Goal: Navigation & Orientation: Find specific page/section

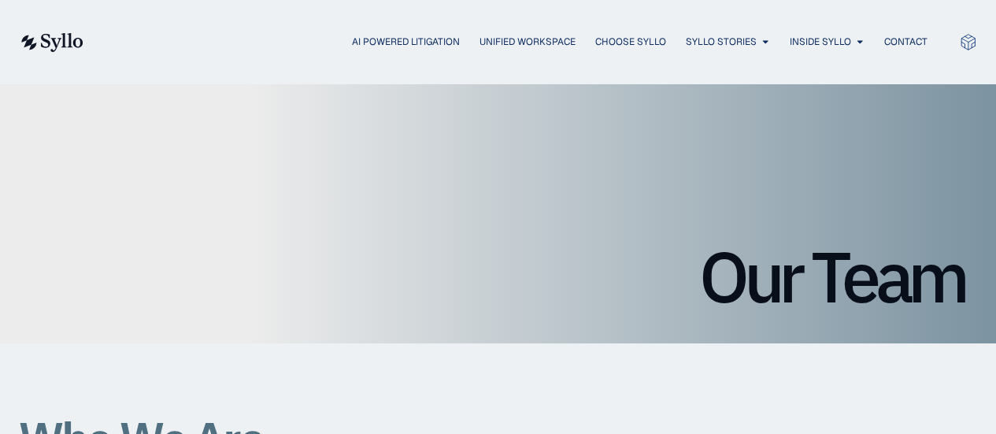
click at [64, 42] on img at bounding box center [51, 42] width 65 height 19
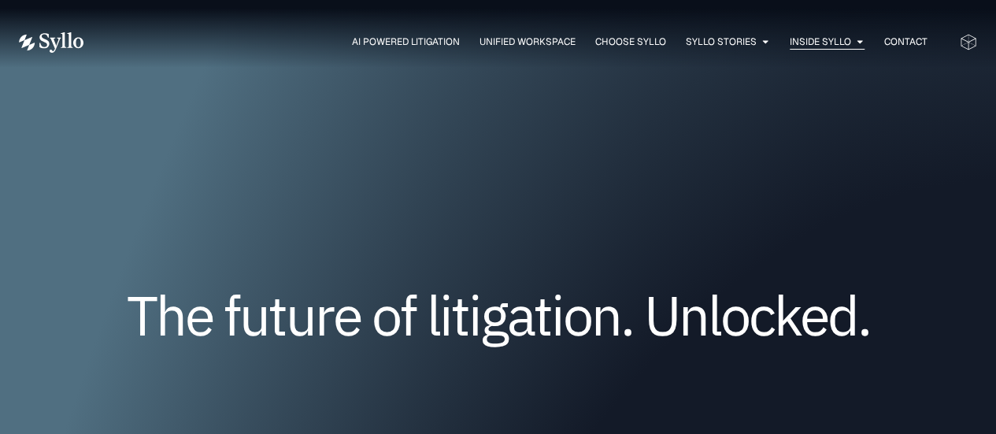
click at [855, 43] on icon "Menu" at bounding box center [859, 41] width 9 height 9
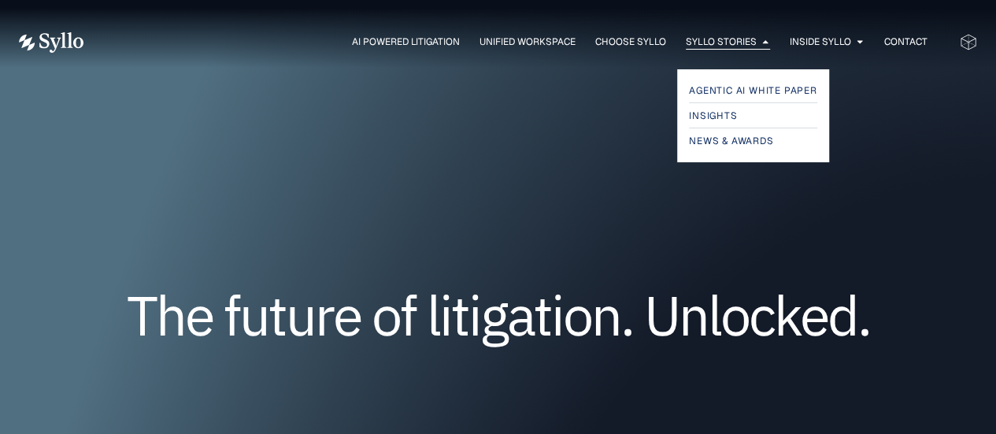
click at [716, 43] on span "Syllo Stories" at bounding box center [721, 42] width 71 height 14
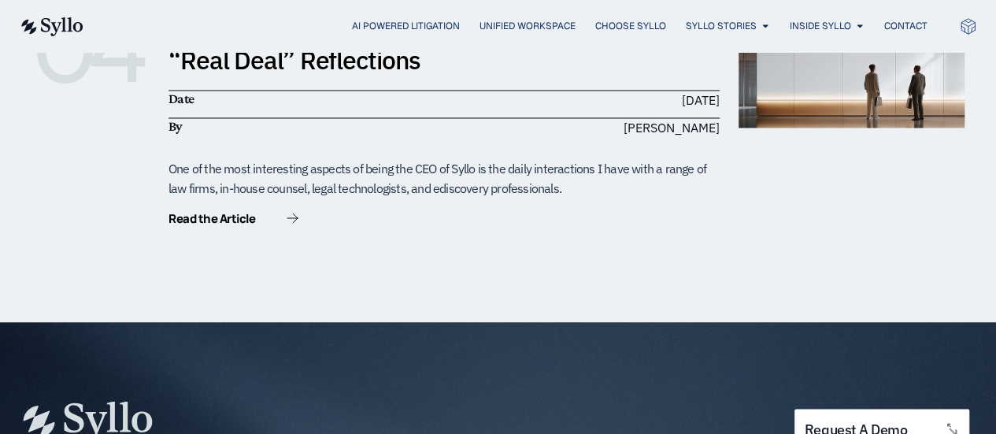
scroll to position [1696, 0]
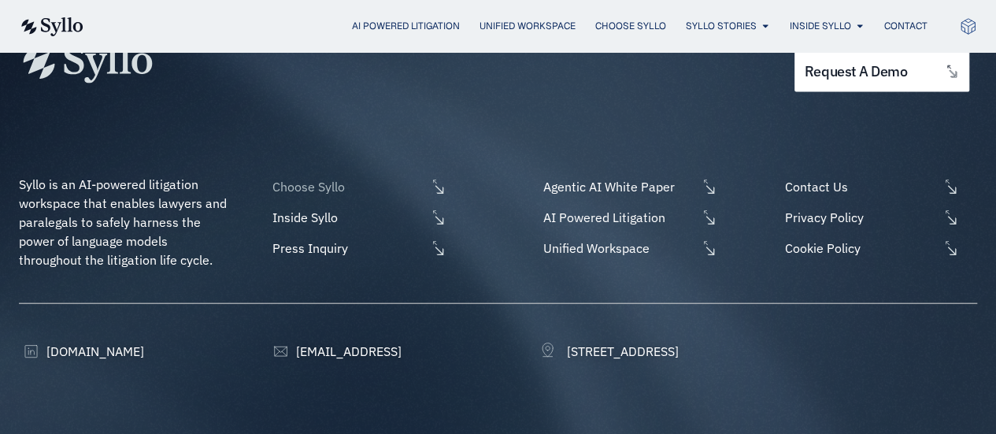
click at [295, 177] on span "Choose Syllo" at bounding box center [346, 186] width 157 height 19
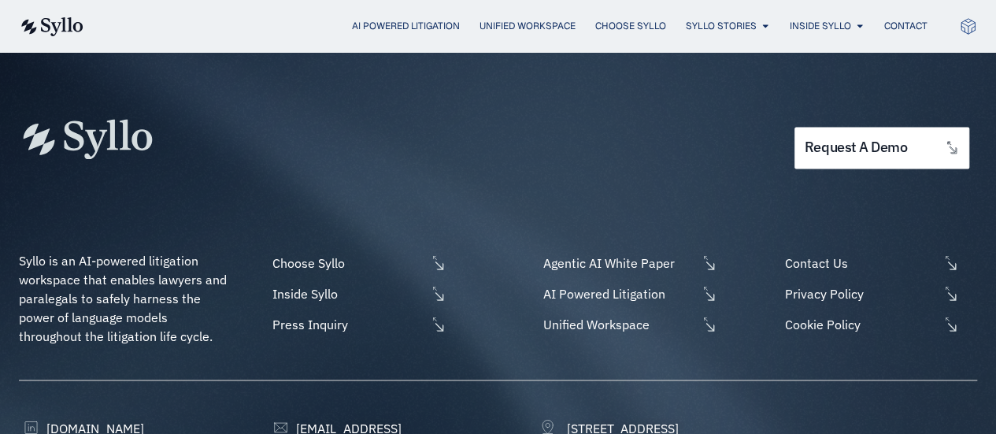
scroll to position [4166, 0]
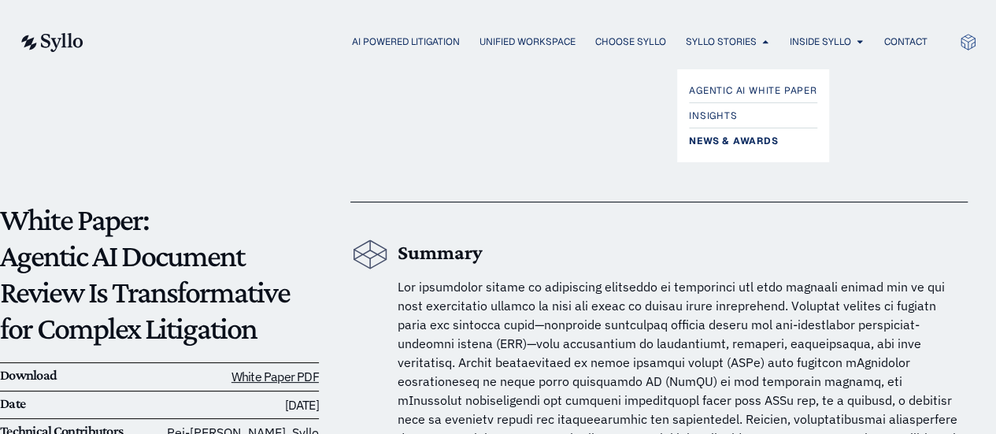
click at [707, 136] on span "News & Awards" at bounding box center [733, 140] width 89 height 19
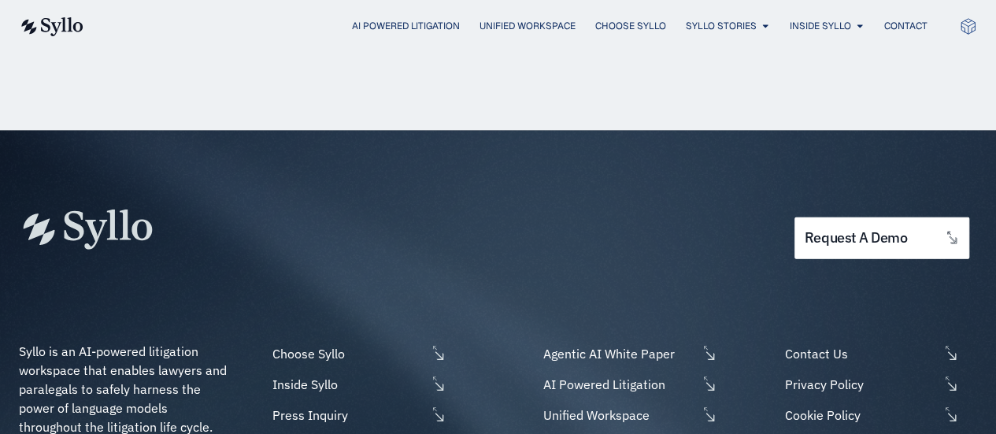
scroll to position [1811, 0]
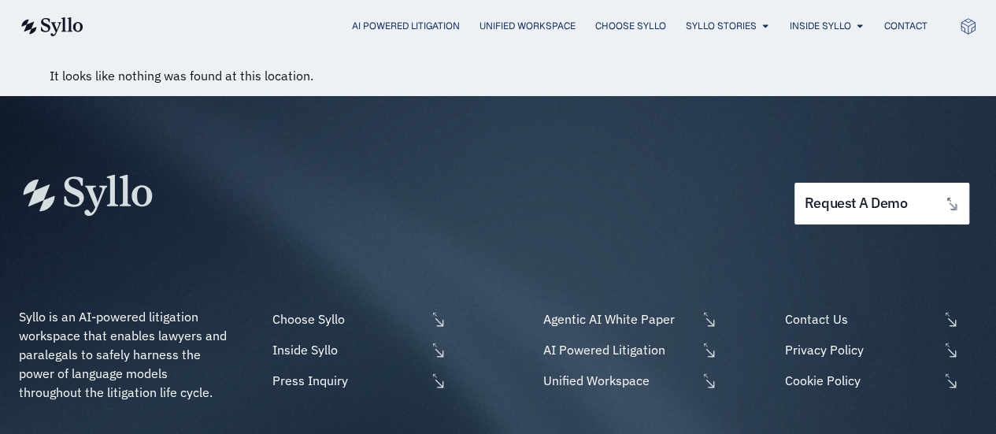
scroll to position [157, 0]
